Goal: Check status

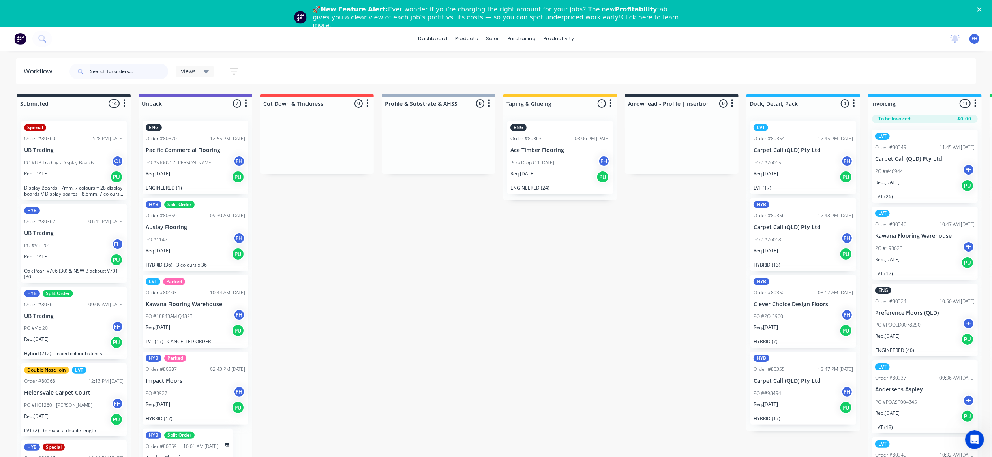
drag, startPoint x: 98, startPoint y: 70, endPoint x: 90, endPoint y: 73, distance: 8.4
click at [97, 72] on input "text" at bounding box center [129, 72] width 78 height 16
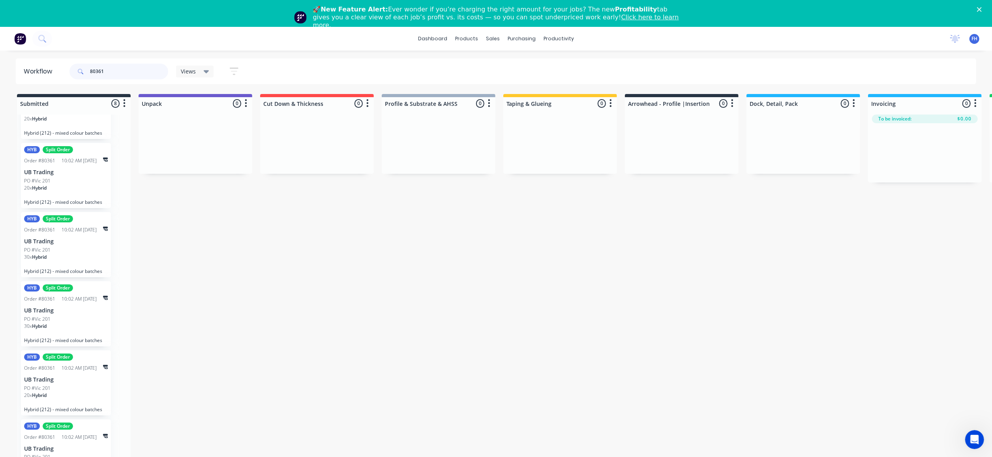
scroll to position [194, 0]
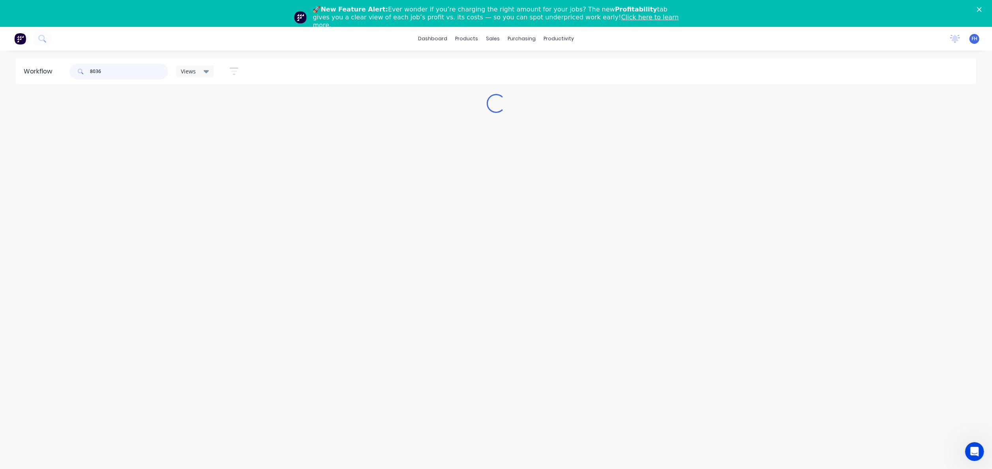
type input "80368"
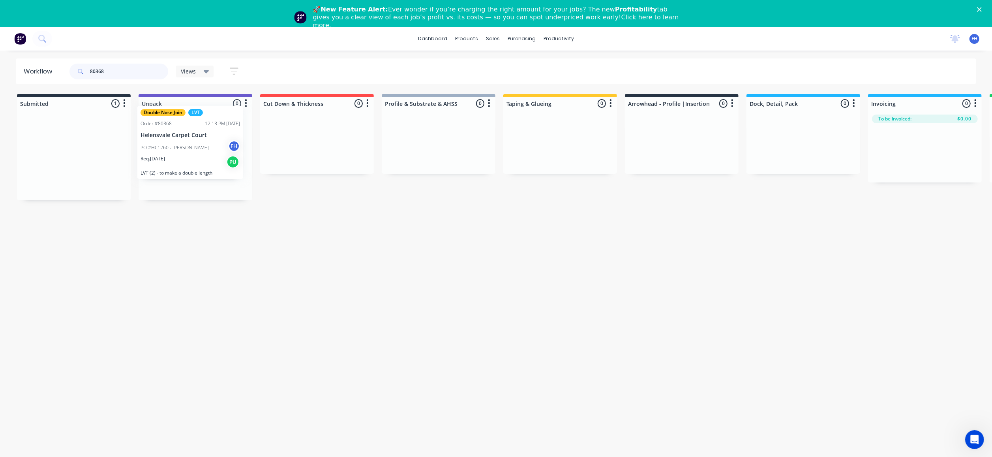
drag, startPoint x: 55, startPoint y: 169, endPoint x: 174, endPoint y: 155, distance: 119.3
click at [174, 155] on div "Submitted 1 Summaries Total order value Invoiced to date To be invoiced Double …" at bounding box center [709, 147] width 1431 height 106
